Goal: Obtain resource: Download file/media

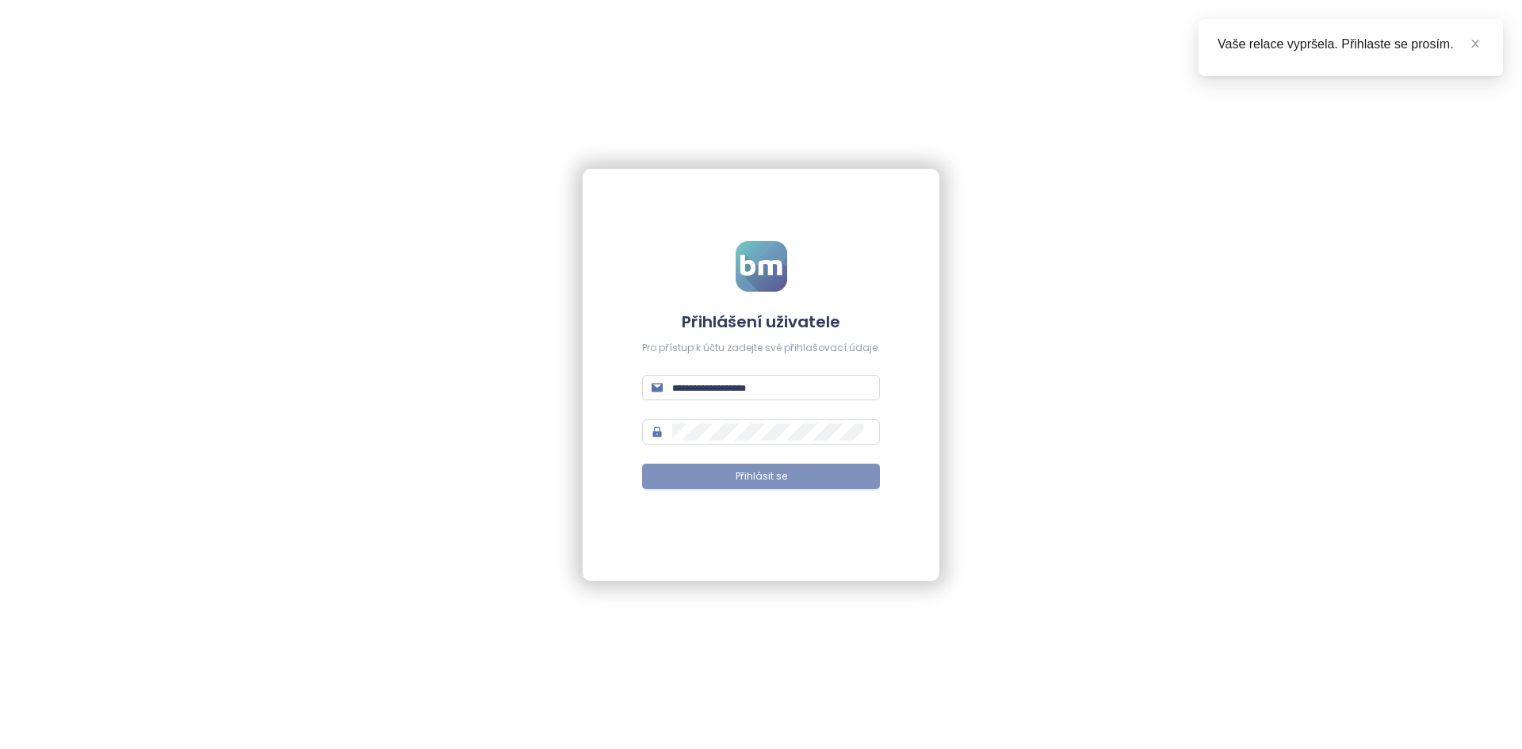
type input "**********"
click at [779, 484] on button "Přihlásit se" at bounding box center [761, 476] width 238 height 25
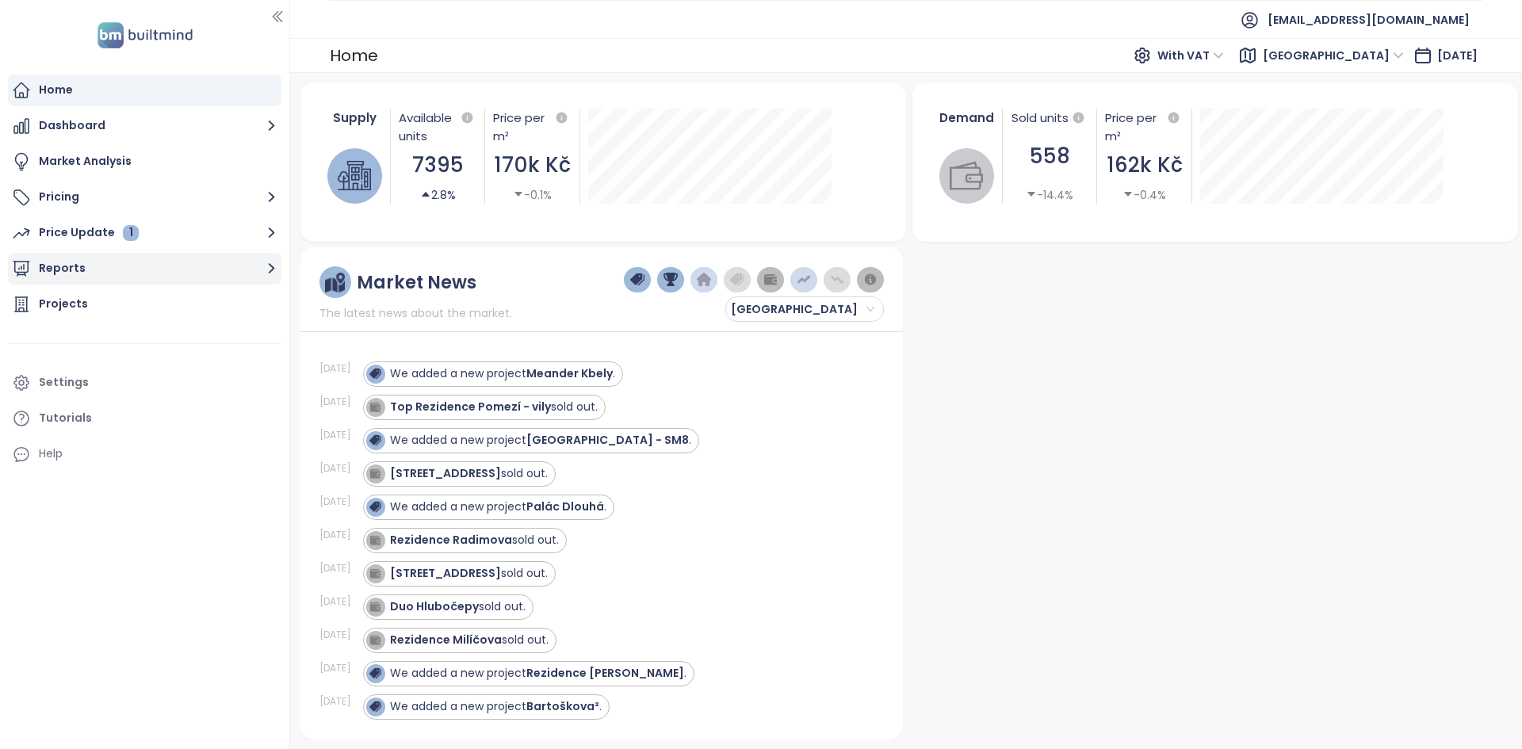
click at [270, 265] on icon "button" at bounding box center [272, 269] width 6 height 10
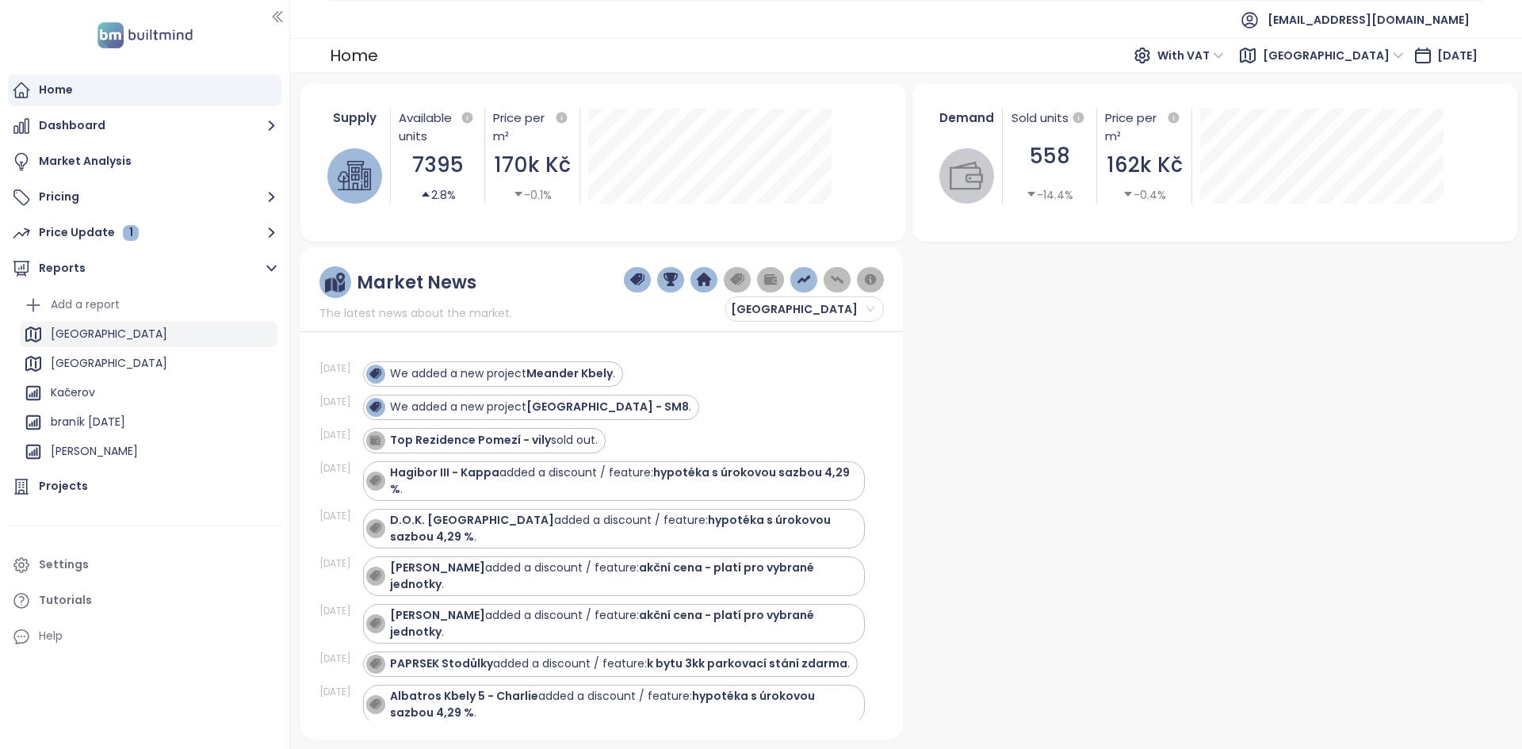
click at [155, 331] on div "[GEOGRAPHIC_DATA]" at bounding box center [149, 334] width 258 height 25
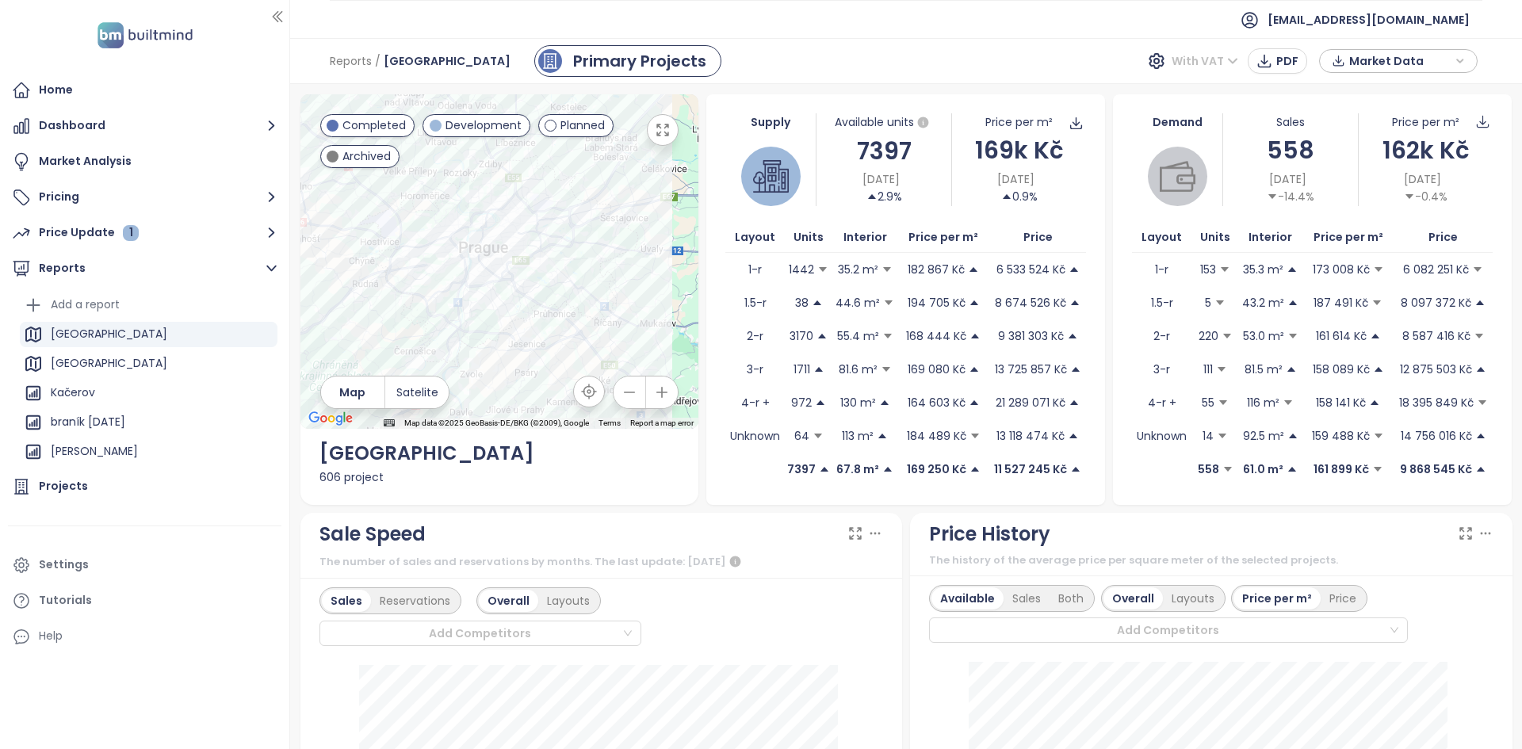
click at [1224, 56] on span "With VAT" at bounding box center [1205, 61] width 67 height 24
click at [1431, 57] on span "Market Data" at bounding box center [1401, 61] width 102 height 24
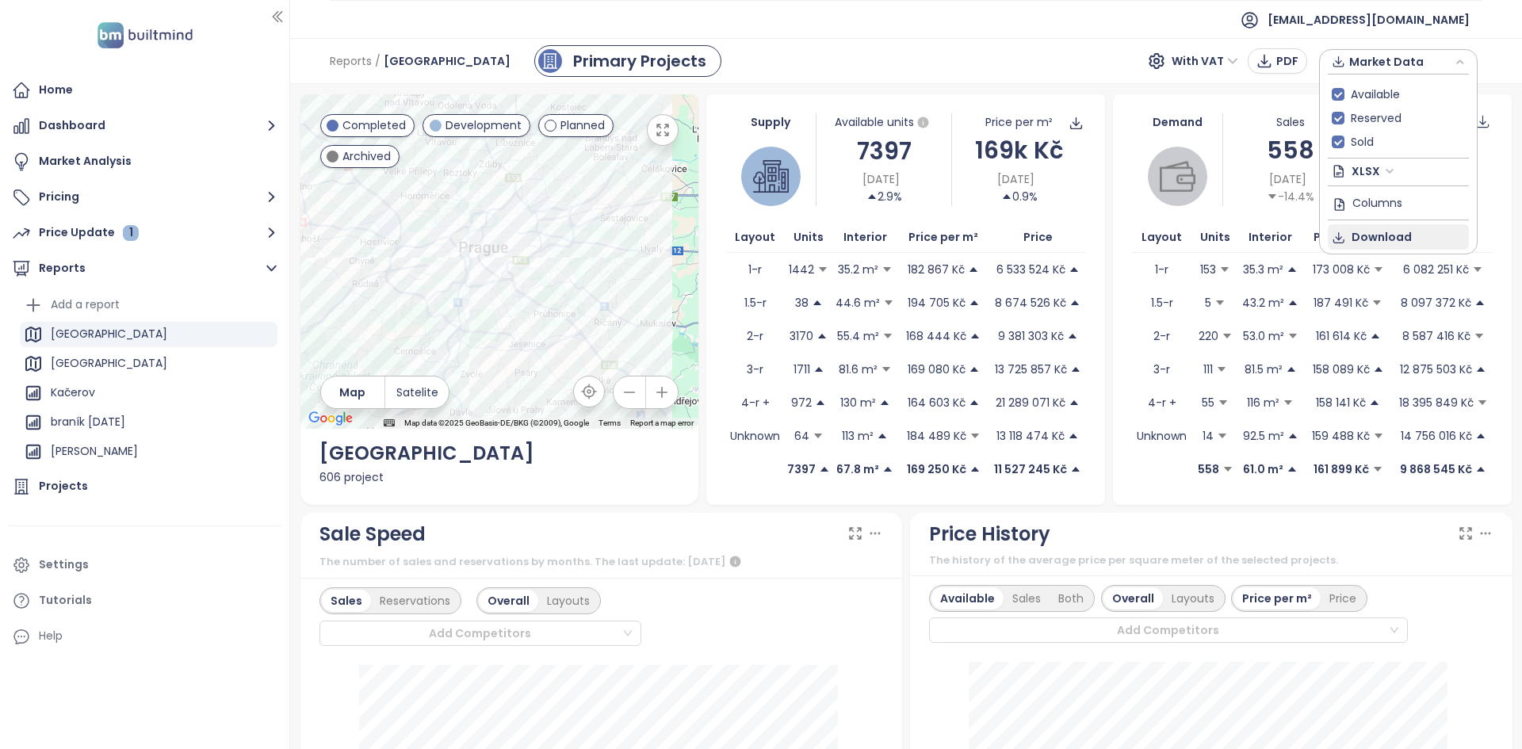
click at [1373, 229] on span "Download" at bounding box center [1382, 236] width 60 height 17
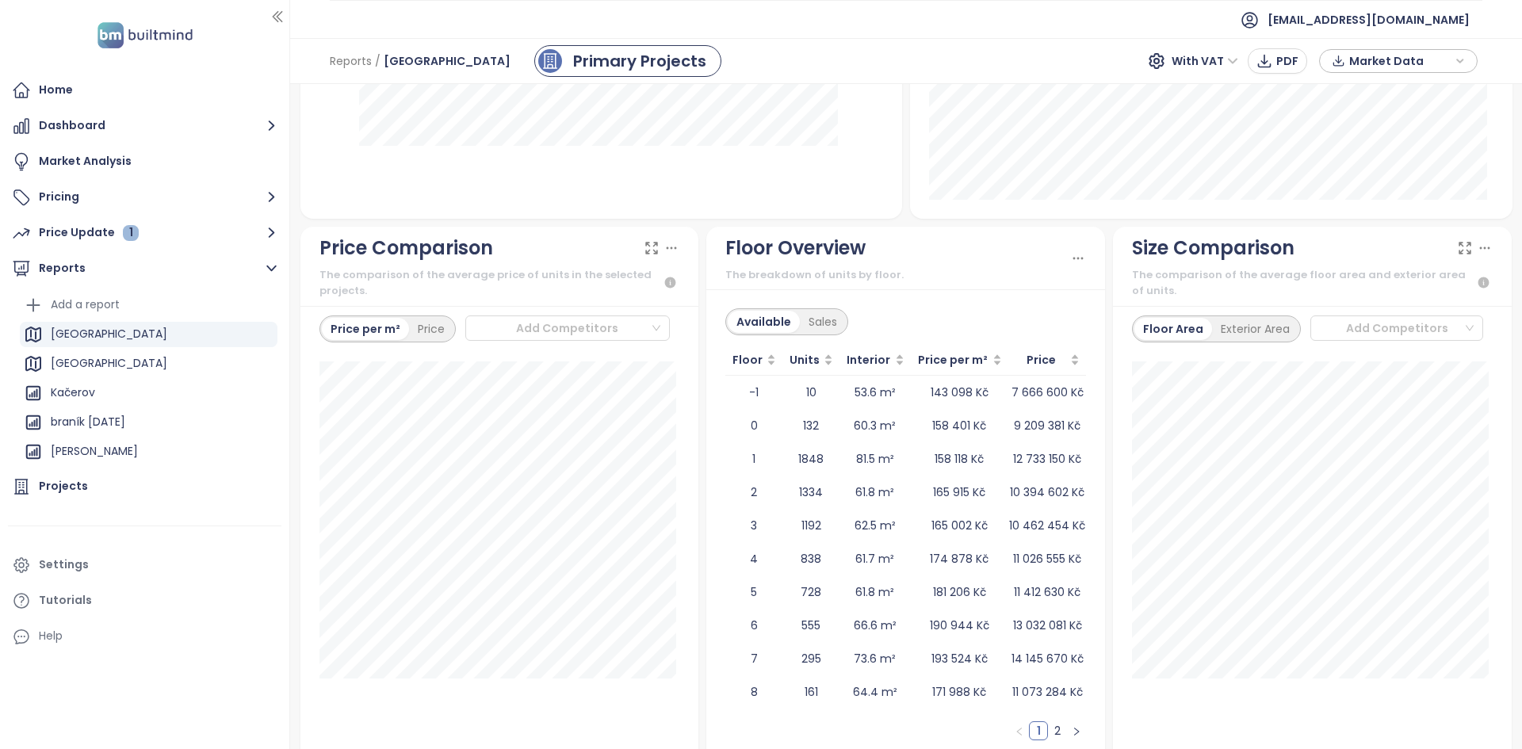
scroll to position [1794, 0]
